Goal: Obtain resource: Download file/media

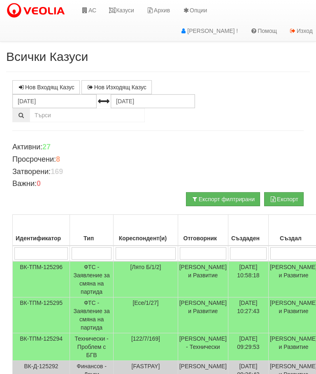
click at [130, 14] on link "Казуси" at bounding box center [121, 10] width 38 height 21
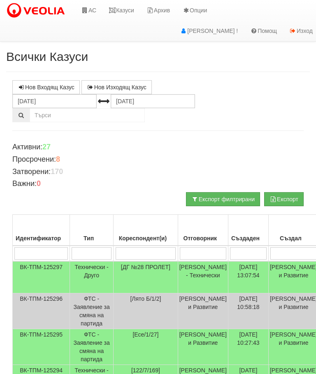
click at [95, 268] on td "Технически - Друго" at bounding box center [92, 277] width 44 height 32
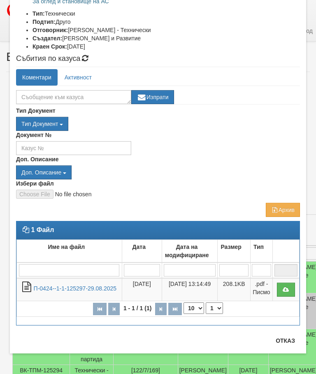
scroll to position [122, 0]
click at [64, 289] on link "П-0424--1-1-125297-29.08.2025" at bounding box center [75, 288] width 83 height 7
click at [288, 345] on button "Отказ" at bounding box center [285, 340] width 29 height 13
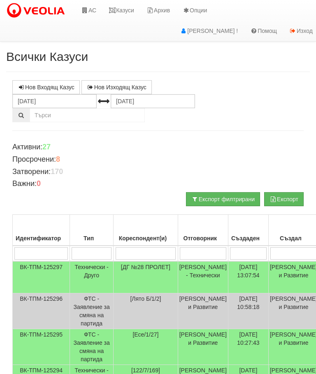
click at [130, 8] on link "Казуси" at bounding box center [121, 10] width 38 height 21
click at [123, 9] on link "Казуси" at bounding box center [121, 10] width 38 height 21
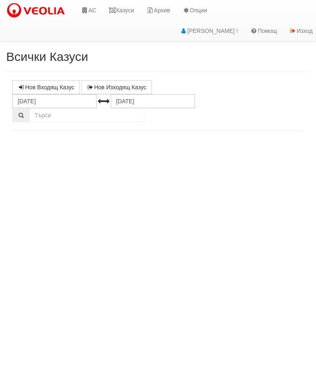
select select "10"
select select "1"
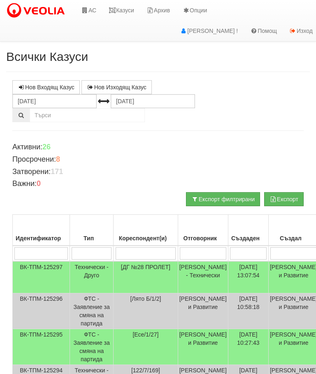
click at [132, 13] on link "Казуси" at bounding box center [121, 10] width 38 height 21
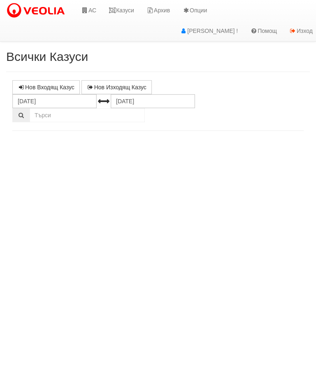
select select "10"
select select "1"
